Goal: Information Seeking & Learning: Learn about a topic

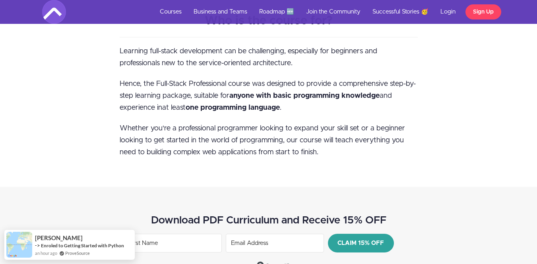
drag, startPoint x: 86, startPoint y: 74, endPoint x: 72, endPoint y: 167, distance: 93.6
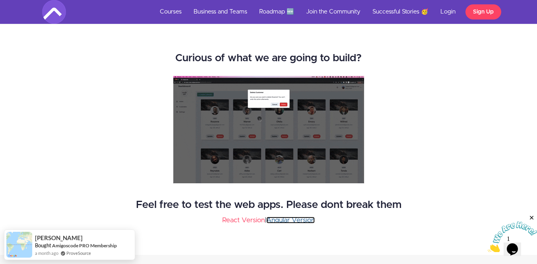
scroll to position [1088, 0]
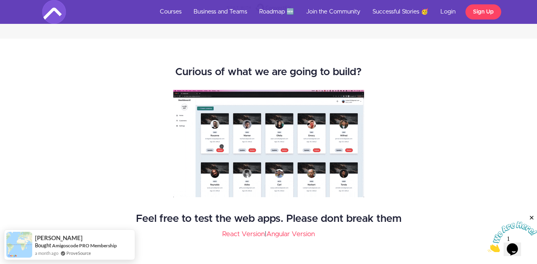
click at [277, 152] on img at bounding box center [268, 143] width 191 height 107
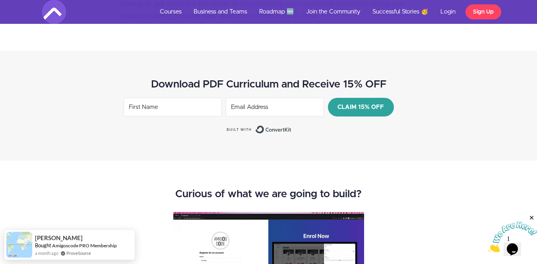
scroll to position [968, 0]
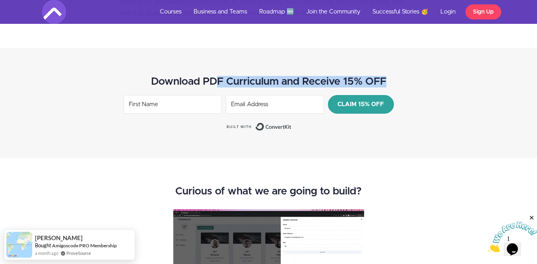
drag, startPoint x: 218, startPoint y: 80, endPoint x: 413, endPoint y: 67, distance: 195.6
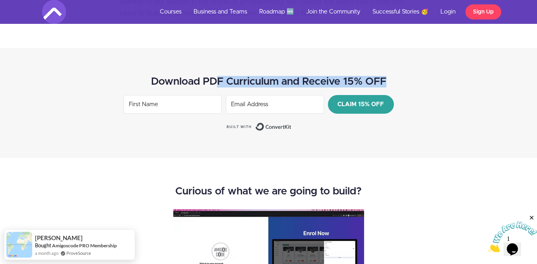
click at [413, 67] on div "Download PDF Curriculum and Receive 15% OFF CLAIM 15% OFF Built with ConvertKit" at bounding box center [268, 103] width 537 height 110
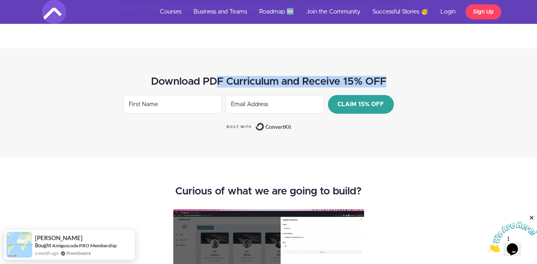
click at [413, 67] on div "Download PDF Curriculum and Receive 15% OFF CLAIM 15% OFF Built with ConvertKit" at bounding box center [268, 103] width 537 height 110
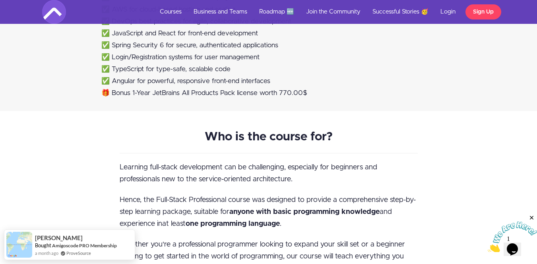
drag, startPoint x: 413, startPoint y: 77, endPoint x: 412, endPoint y: 32, distance: 44.9
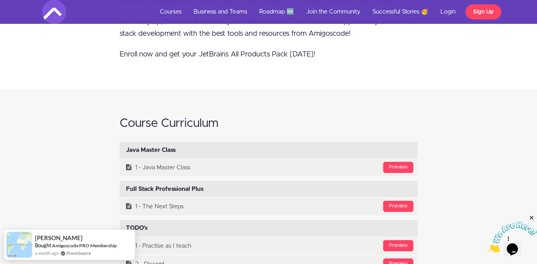
scroll to position [3020, 0]
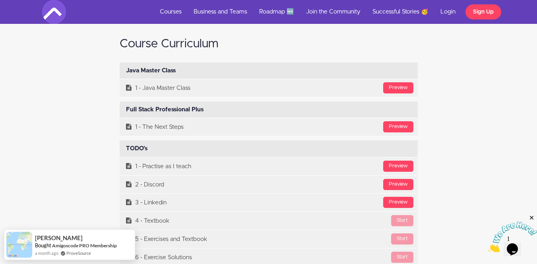
drag, startPoint x: 184, startPoint y: 45, endPoint x: 312, endPoint y: 43, distance: 128.4
click at [312, 43] on h2 "Course Curriculum" at bounding box center [269, 43] width 298 height 13
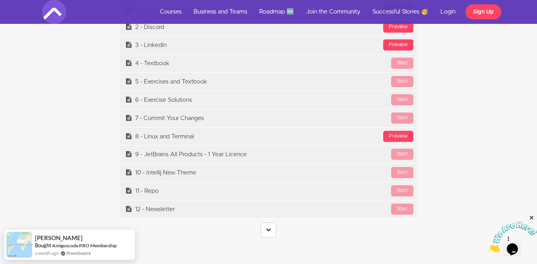
scroll to position [3259, 0]
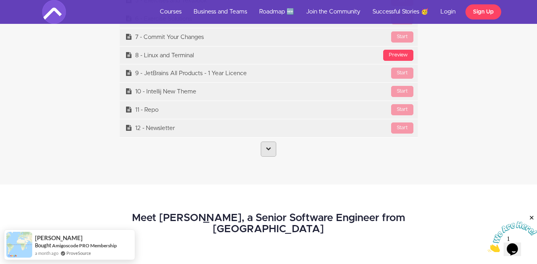
click at [271, 145] on link at bounding box center [268, 148] width 15 height 15
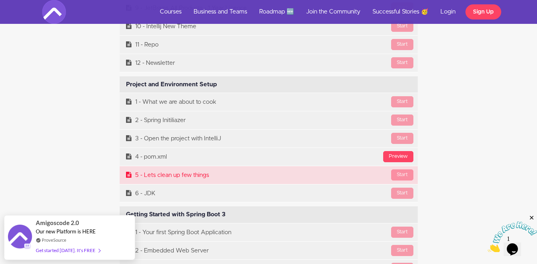
scroll to position [3338, 0]
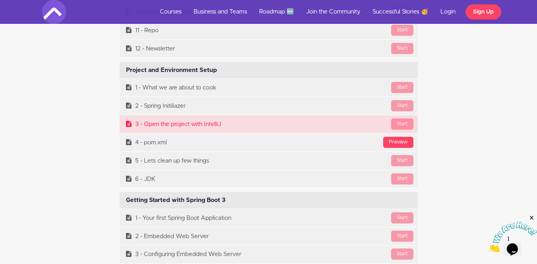
drag, startPoint x: 423, startPoint y: 118, endPoint x: 141, endPoint y: 120, distance: 281.7
click at [141, 120] on div "Project and Environment Setup Available in days days after you enroll Start 1 -…" at bounding box center [269, 125] width 310 height 126
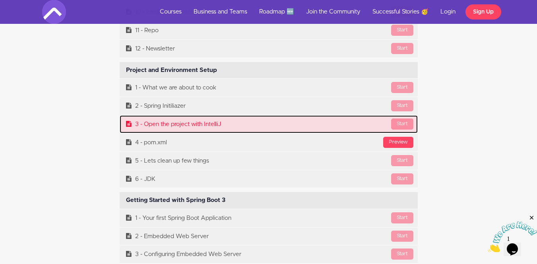
click at [141, 120] on link "Start 3 - Open the project with IntelliJ" at bounding box center [269, 124] width 298 height 18
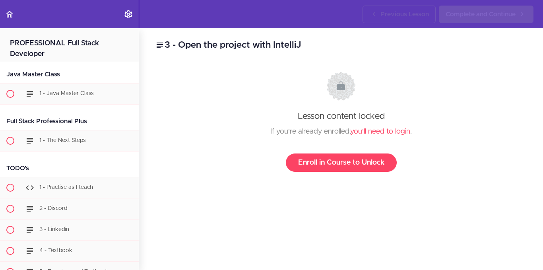
scroll to position [471, 0]
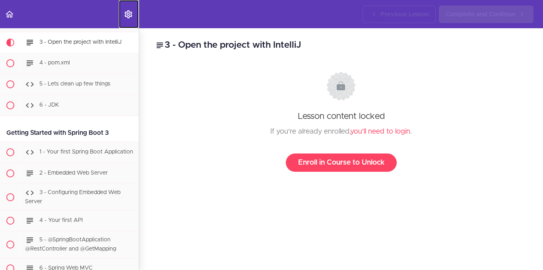
click at [130, 14] on use "Settings Menu" at bounding box center [128, 14] width 8 height 8
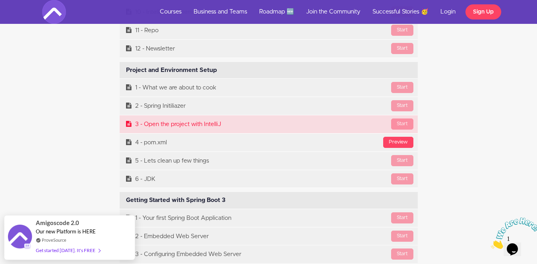
drag, startPoint x: 92, startPoint y: 127, endPoint x: 245, endPoint y: 124, distance: 153.4
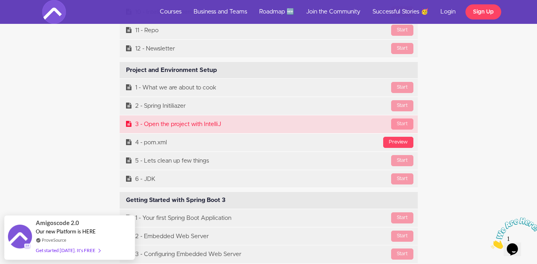
drag, startPoint x: 455, startPoint y: 122, endPoint x: 145, endPoint y: 126, distance: 310.8
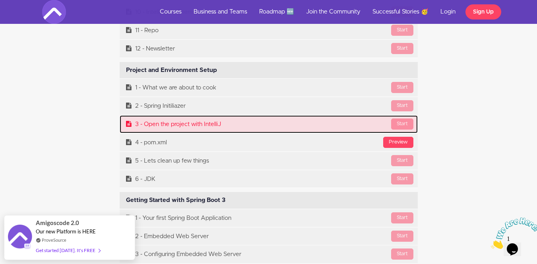
copy link "Open the project with IntelliJ"
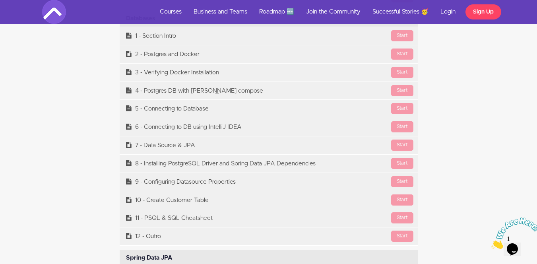
scroll to position [4411, 0]
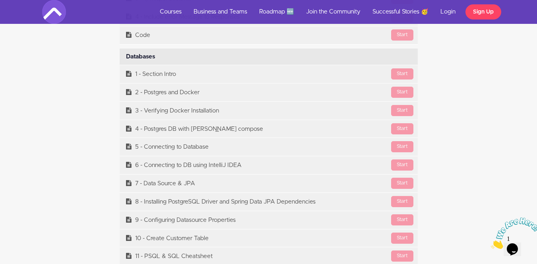
drag, startPoint x: 136, startPoint y: 77, endPoint x: 442, endPoint y: 145, distance: 313.5
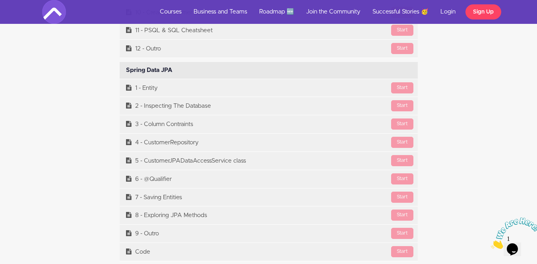
scroll to position [4649, 0]
